Goal: Information Seeking & Learning: Learn about a topic

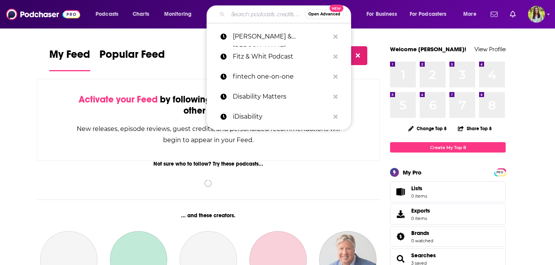
click at [241, 15] on input "Search podcasts, credits, & more..." at bounding box center [266, 14] width 77 height 12
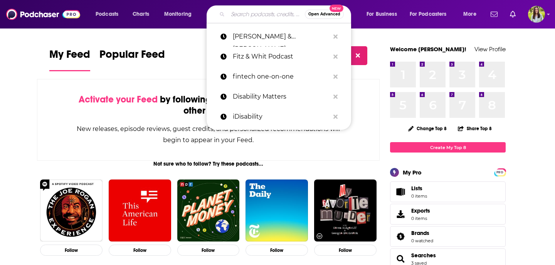
type input "H"
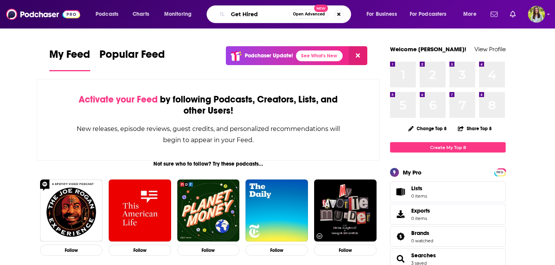
type input "Get Hired"
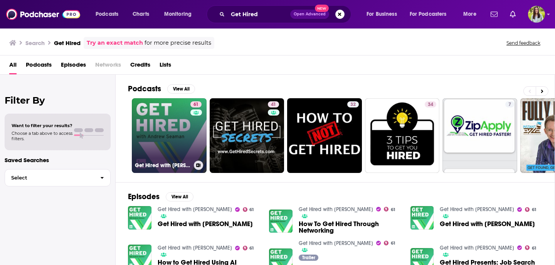
click at [165, 135] on link "61 Get Hired with [PERSON_NAME]" at bounding box center [169, 135] width 75 height 75
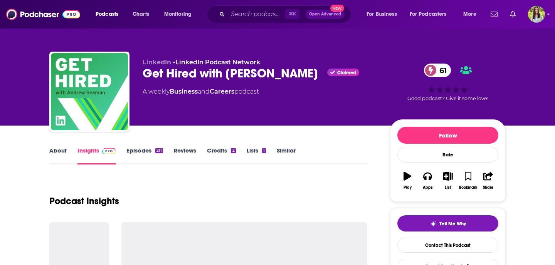
click at [148, 153] on link "Episodes 211" at bounding box center [144, 156] width 37 height 18
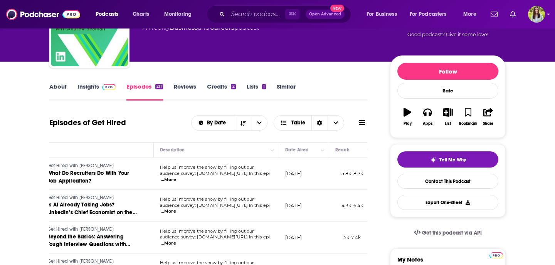
scroll to position [0, 51]
click at [89, 90] on link "Insights" at bounding box center [96, 92] width 38 height 18
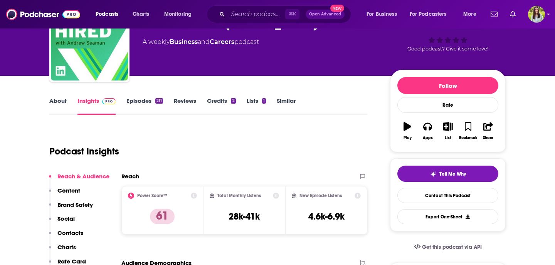
scroll to position [69, 0]
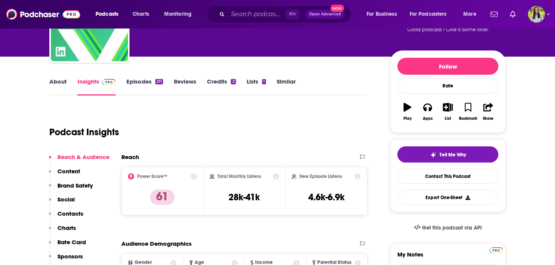
click at [143, 84] on link "Episodes 211" at bounding box center [144, 87] width 37 height 18
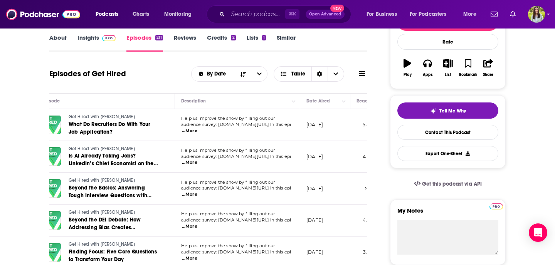
scroll to position [0, 29]
